Goal: Information Seeking & Learning: Learn about a topic

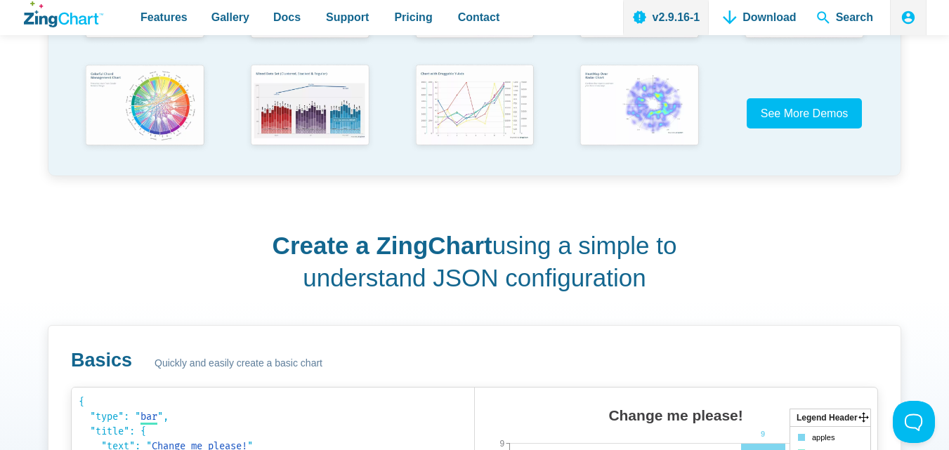
scroll to position [492, 0]
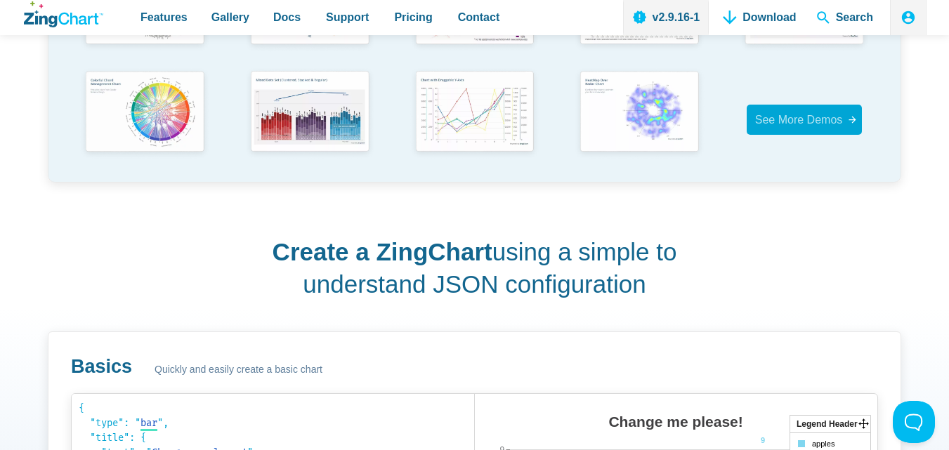
click at [801, 106] on link "See More Demos" at bounding box center [805, 120] width 116 height 30
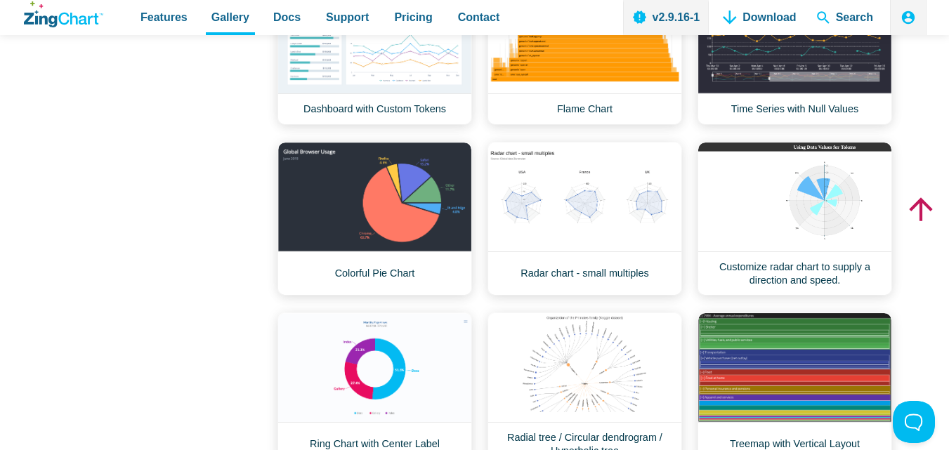
scroll to position [773, 0]
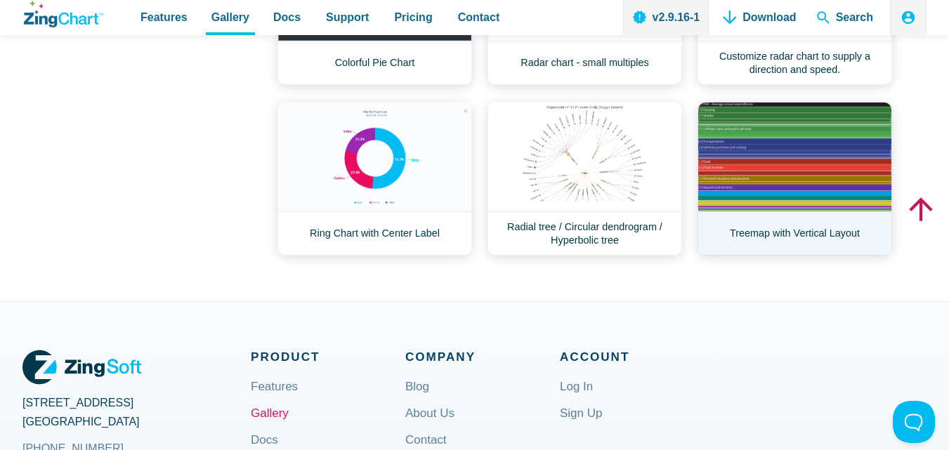
click at [778, 187] on link "Treemap with Vertical Layout" at bounding box center [795, 179] width 195 height 154
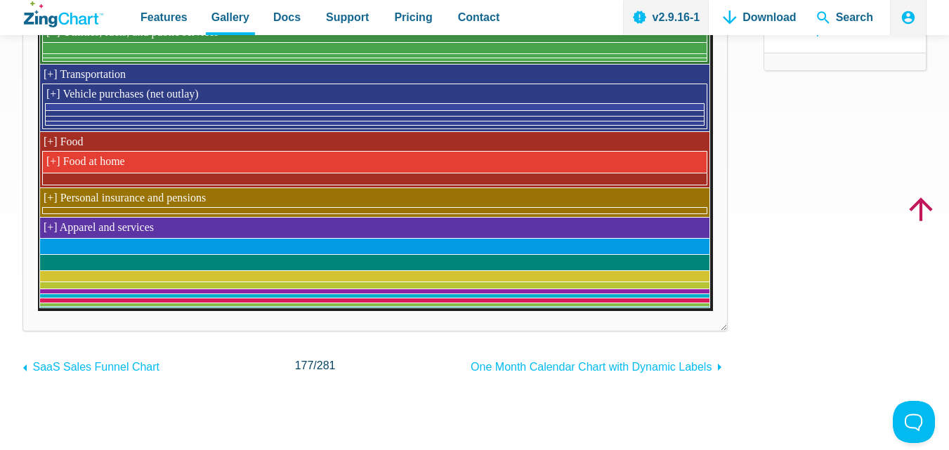
scroll to position [70, 0]
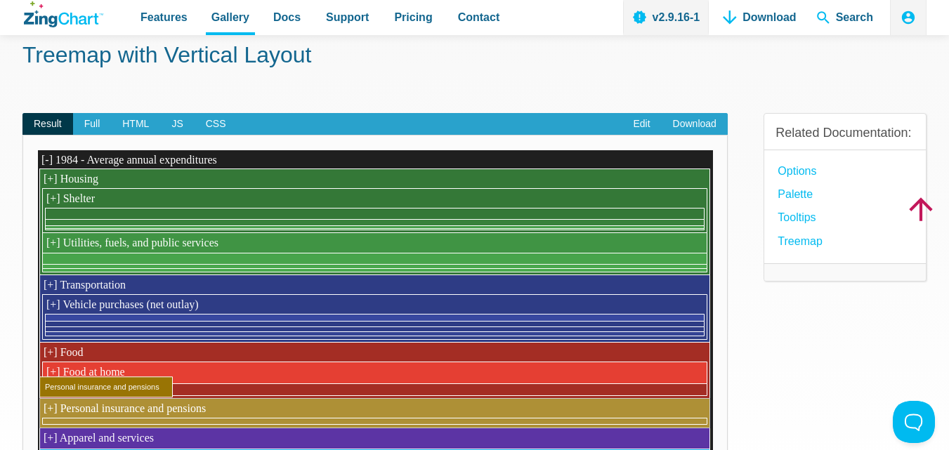
drag, startPoint x: 61, startPoint y: 261, endPoint x: 63, endPoint y: 412, distance: 151.8
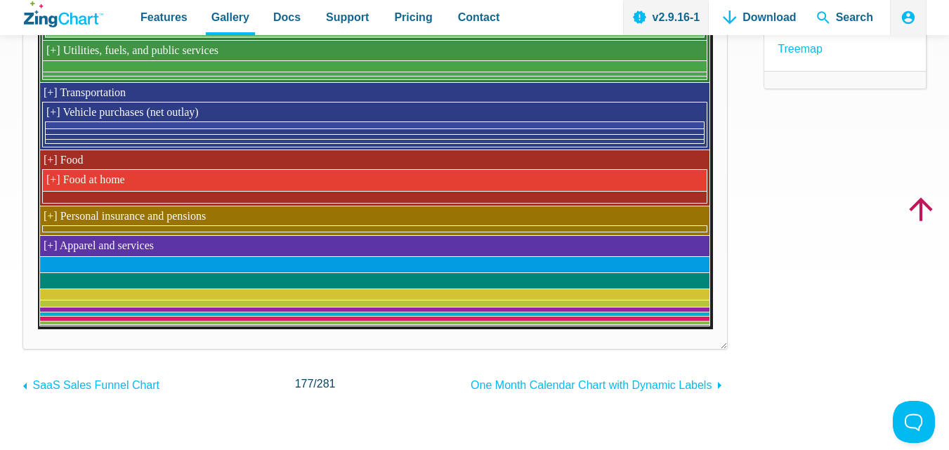
scroll to position [281, 0]
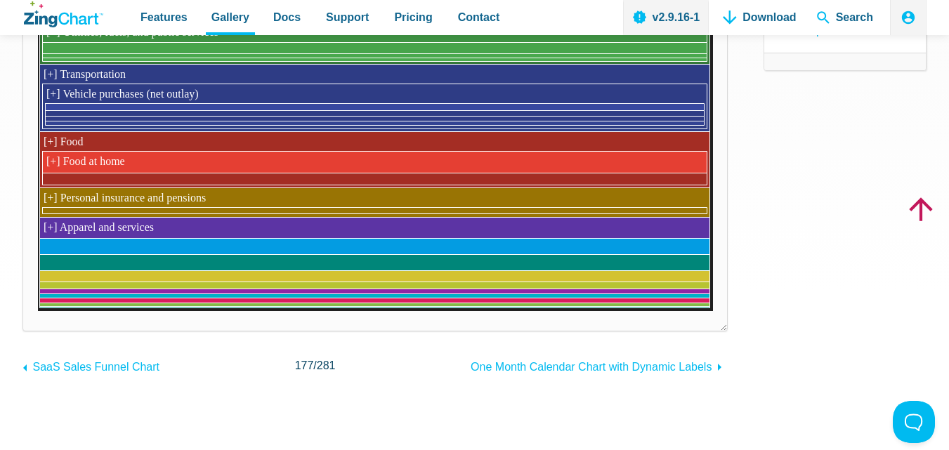
drag, startPoint x: 112, startPoint y: 306, endPoint x: 110, endPoint y: 328, distance: 21.9
click at [110, 328] on div "Powered by ZingChart [-] 1984 - Average annual expenditures [+] Housing [+] She…" at bounding box center [374, 128] width 705 height 408
drag, startPoint x: 41, startPoint y: 300, endPoint x: 40, endPoint y: 344, distance: 43.6
click at [40, 344] on div "Result Full HTML JS CSS Edit Download Powered by ZingChart [-] 1984 - Average a…" at bounding box center [374, 128] width 705 height 497
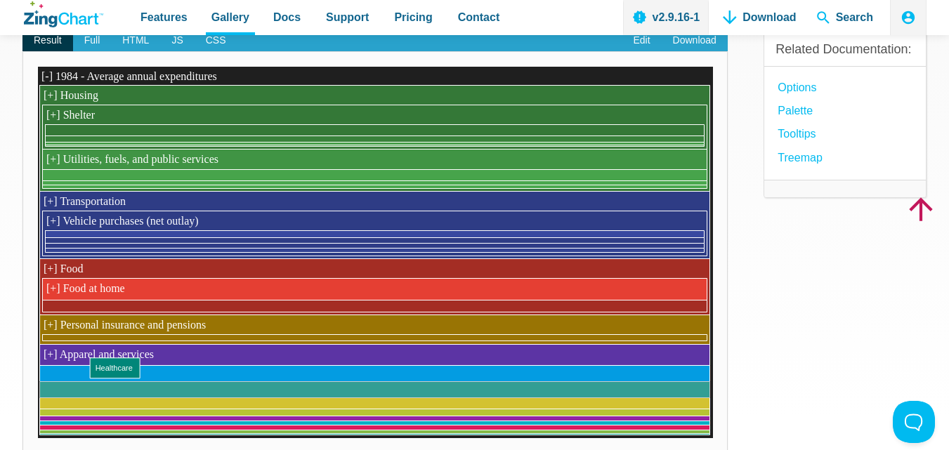
scroll to position [0, 0]
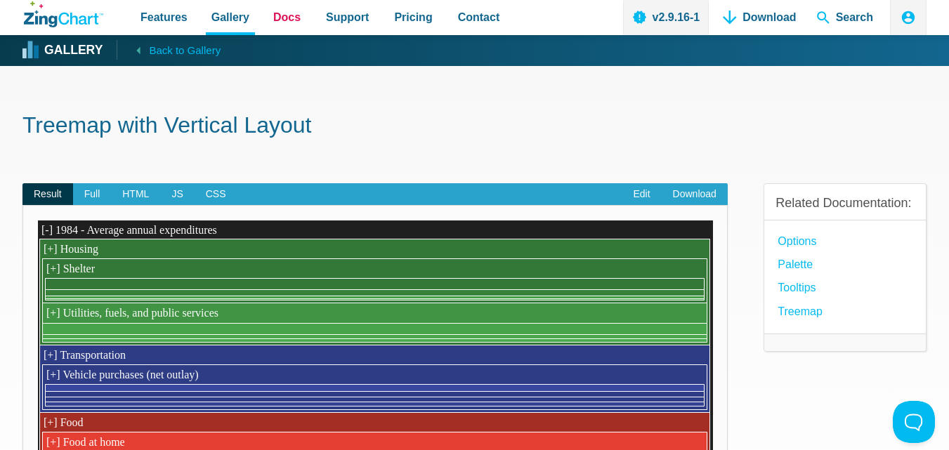
click at [290, 8] on span "Docs" at bounding box center [286, 17] width 27 height 19
click at [292, 21] on link "Docs" at bounding box center [287, 17] width 39 height 35
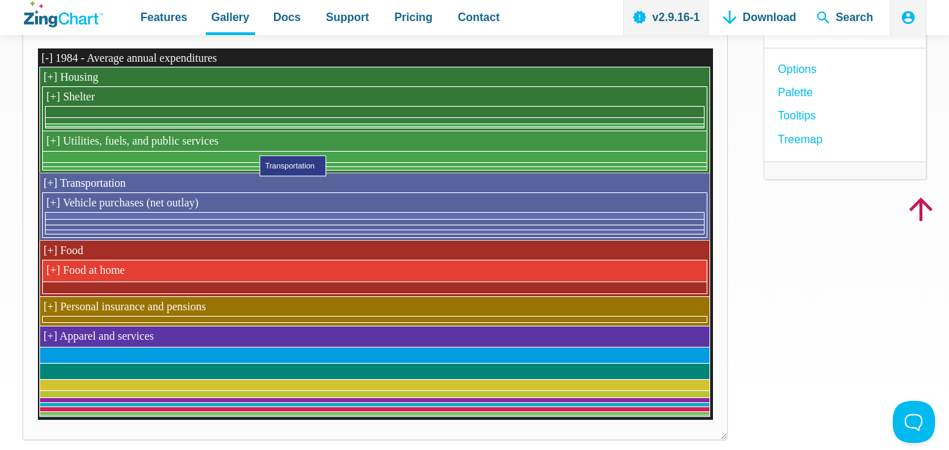
scroll to position [141, 0]
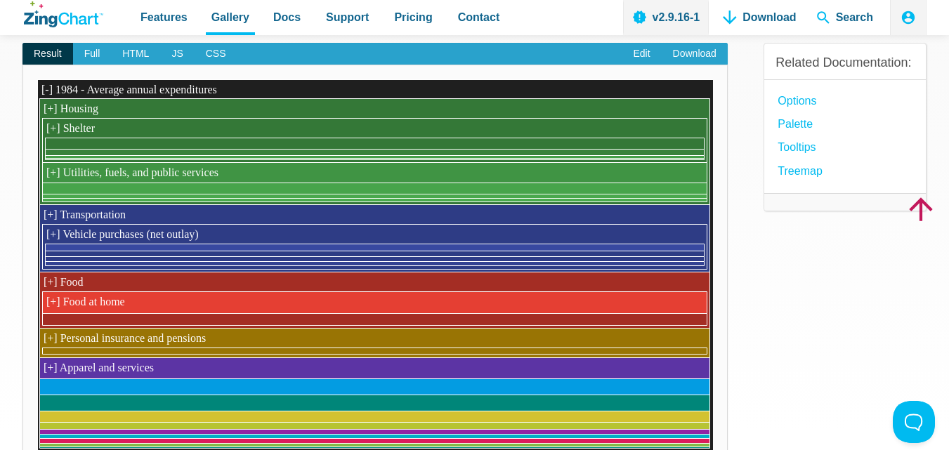
drag, startPoint x: 72, startPoint y: 119, endPoint x: 37, endPoint y: 277, distance: 161.9
click at [37, 277] on div "[-] 1984 - Average annual expenditures [+] Housing [+] Shelter [+] Utilities, f…" at bounding box center [375, 265] width 676 height 372
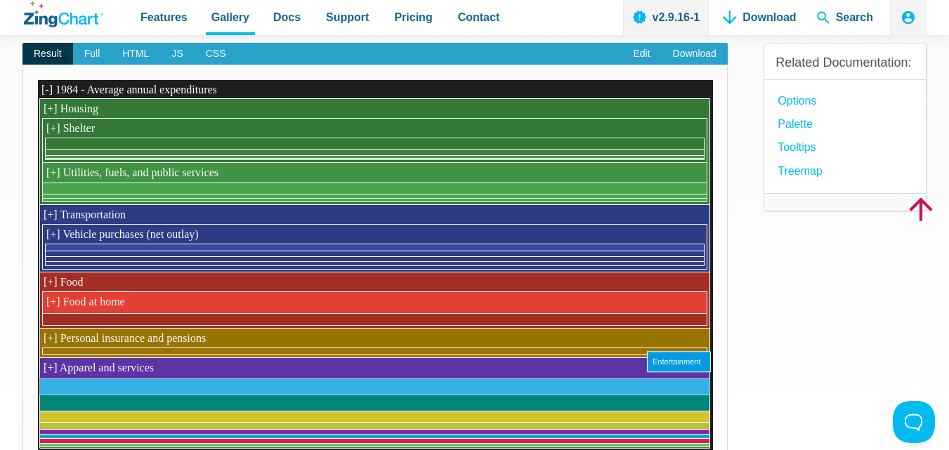
drag, startPoint x: 37, startPoint y: 277, endPoint x: 680, endPoint y: 413, distance: 657.2
click at [680, 413] on div "[-] 1984 - Average annual expenditures [+] Housing [+] Shelter [+] Utilities, f…" at bounding box center [375, 265] width 676 height 372
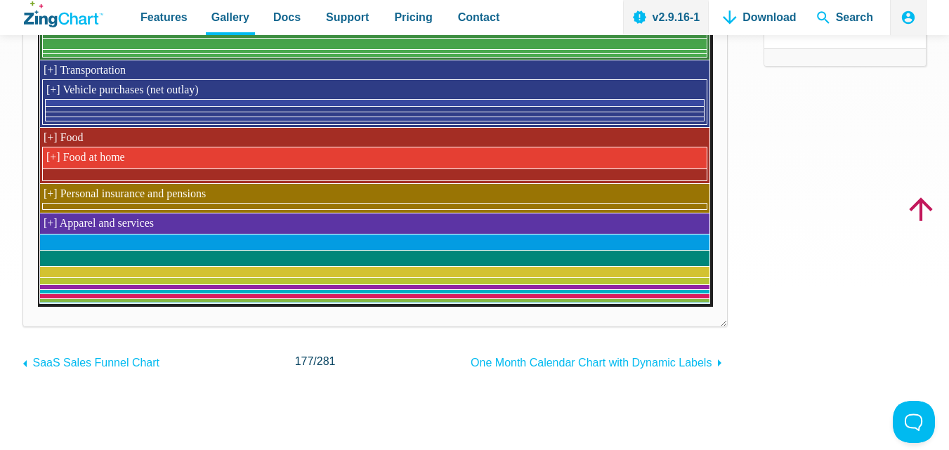
scroll to position [351, 0]
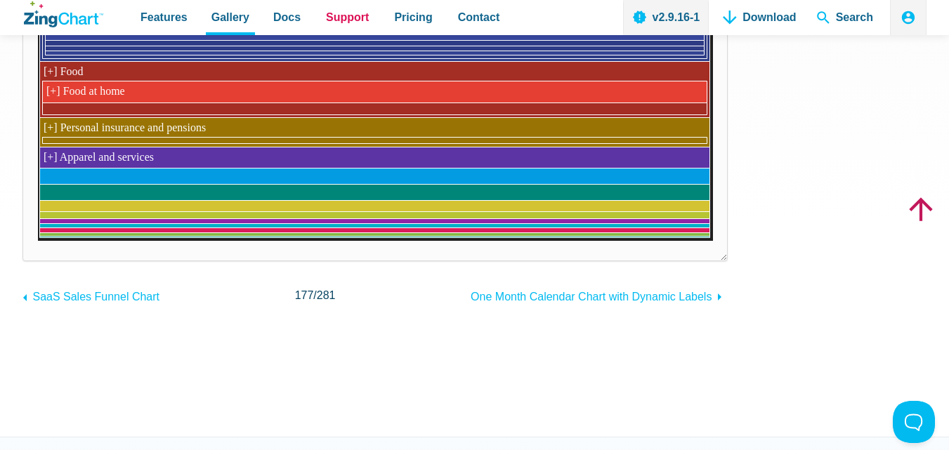
click at [326, 27] on span "Support" at bounding box center [347, 17] width 43 height 19
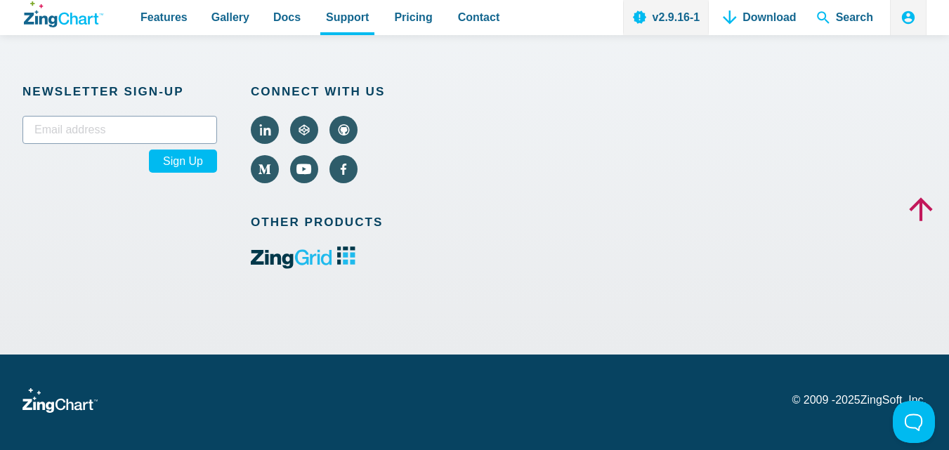
scroll to position [2162, 0]
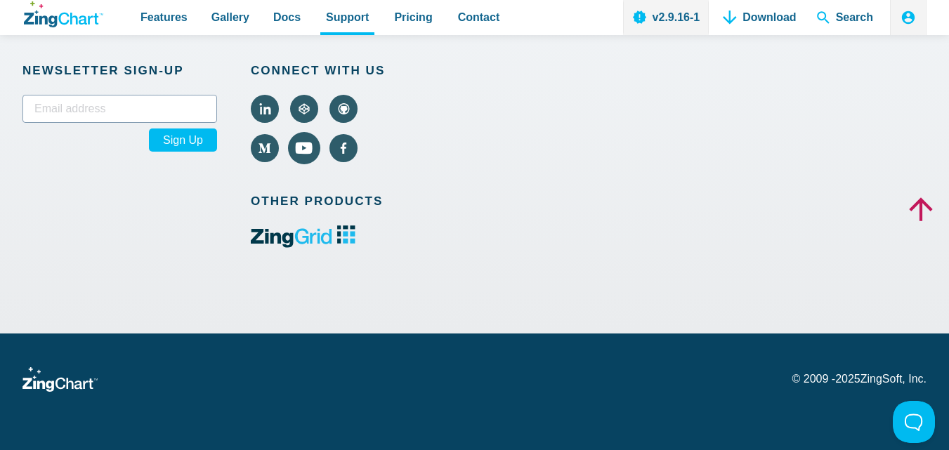
click at [296, 148] on use "Visit ZingChart on YouTube (external)." at bounding box center [303, 148] width 17 height 12
click at [347, 120] on nav at bounding box center [328, 134] width 155 height 79
click at [347, 109] on icon "Visit ZingChart on GitHub (external)." at bounding box center [344, 109] width 20 height 13
